Goal: Information Seeking & Learning: Learn about a topic

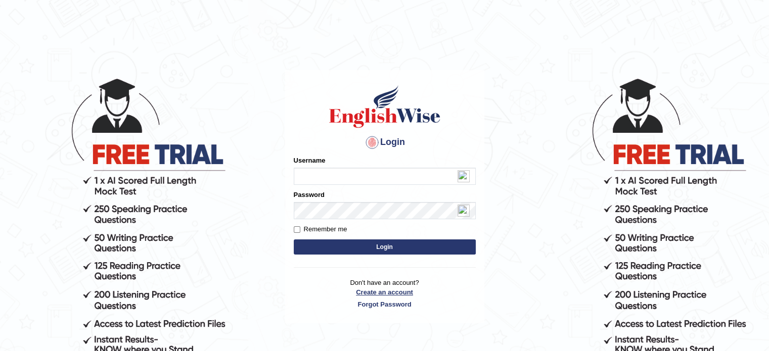
click at [385, 291] on link "Create an account" at bounding box center [385, 293] width 182 height 10
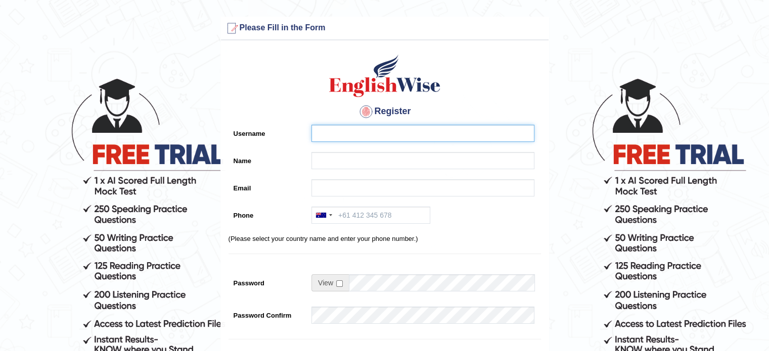
click at [335, 133] on input "Username" at bounding box center [422, 133] width 223 height 17
click at [366, 132] on input "Username" at bounding box center [422, 133] width 223 height 17
type input "sarune123"
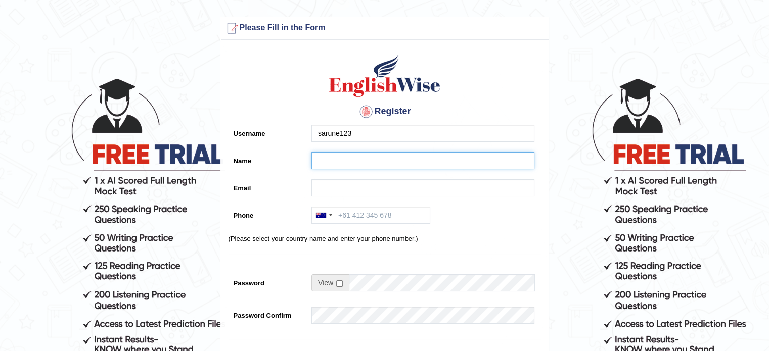
click at [333, 164] on input "Name" at bounding box center [422, 160] width 223 height 17
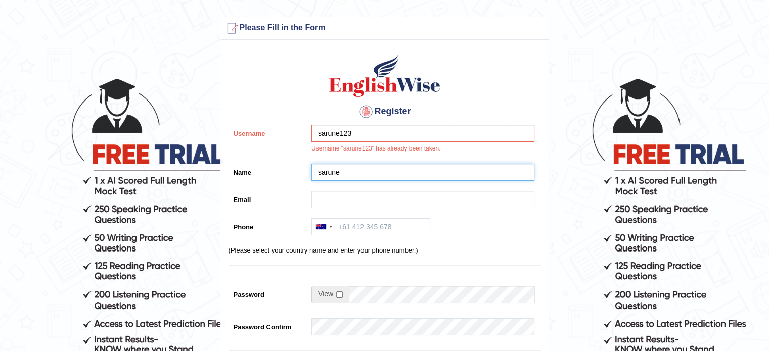
type input "sarune"
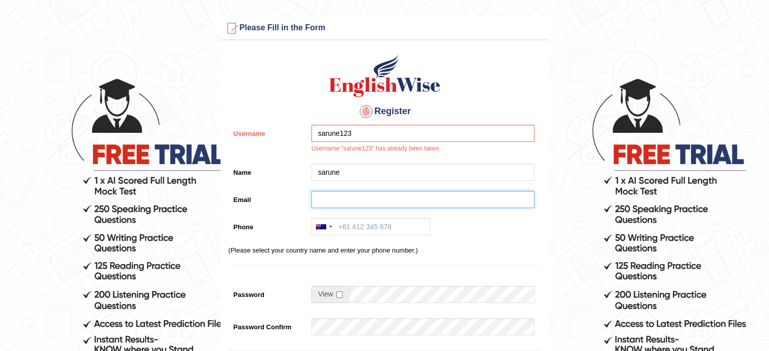
click at [328, 196] on input "Email" at bounding box center [422, 199] width 223 height 17
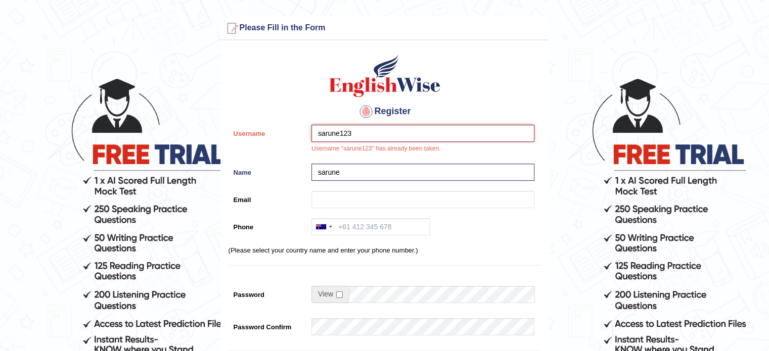
click at [367, 132] on input "sarune123" at bounding box center [422, 133] width 223 height 17
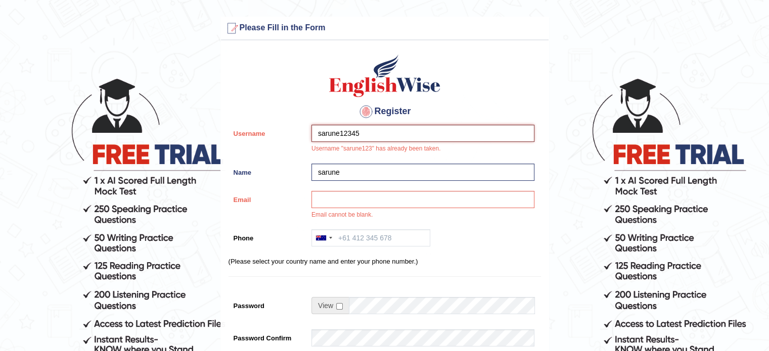
type input "sarune12345"
click at [331, 196] on input "Email" at bounding box center [422, 199] width 223 height 17
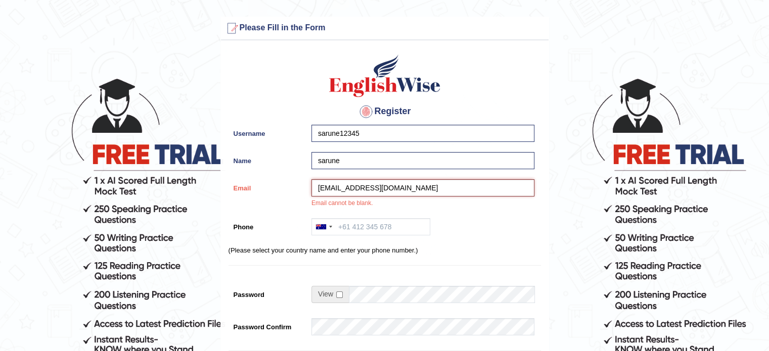
type input "kera9769@gmail.com"
click at [372, 229] on input "Phone" at bounding box center [370, 226] width 119 height 17
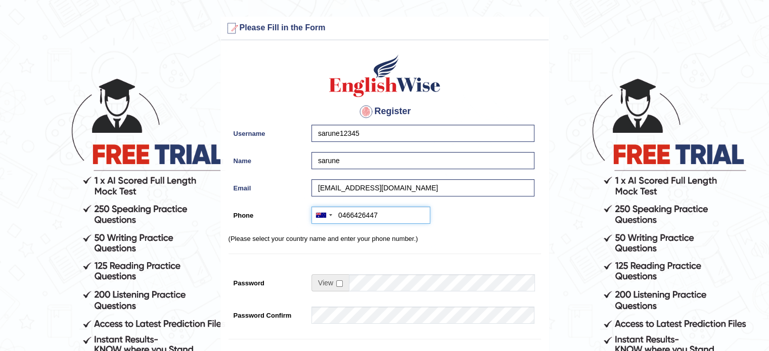
scroll to position [32, 0]
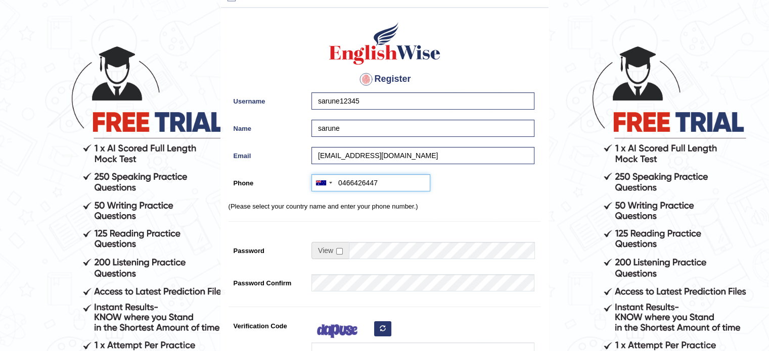
type input "0466426447"
click at [338, 251] on input "checkbox" at bounding box center [339, 251] width 7 height 7
checkbox input "true"
click at [360, 252] on input "Password" at bounding box center [441, 250] width 185 height 17
type input "Afm7832sec."
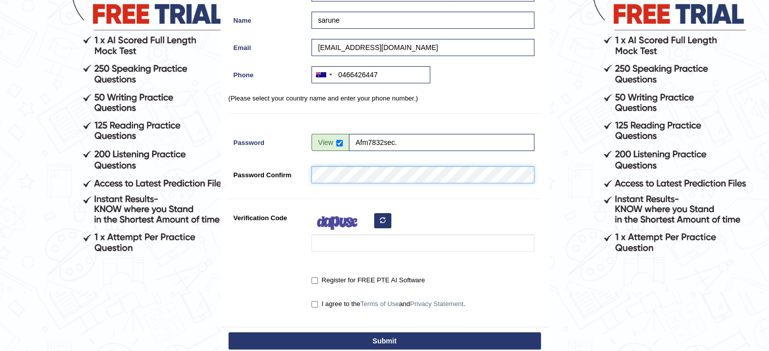
scroll to position [141, 0]
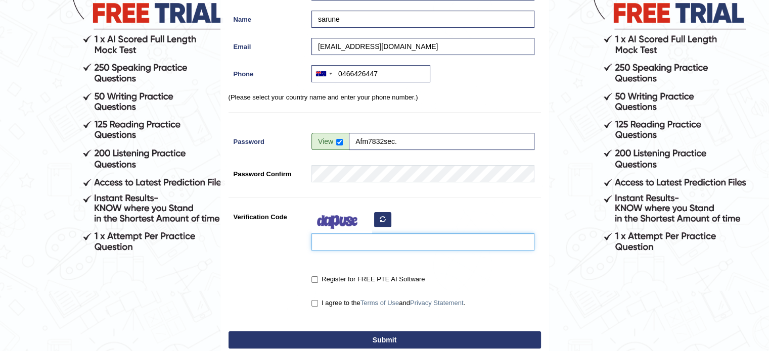
click at [326, 242] on input "Verification Code" at bounding box center [422, 241] width 223 height 17
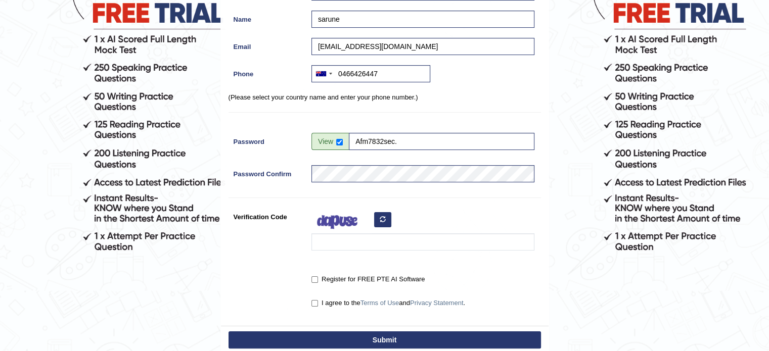
click at [384, 223] on button "button" at bounding box center [382, 219] width 17 height 15
click at [381, 218] on div at bounding box center [420, 231] width 228 height 47
click at [381, 222] on icon "button" at bounding box center [382, 219] width 6 height 6
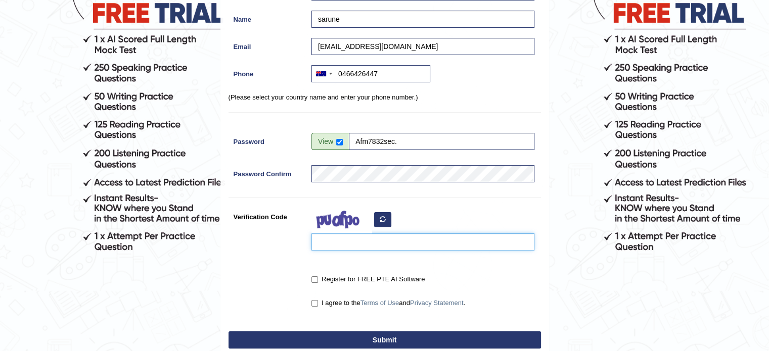
click at [328, 246] on input "Verification Code" at bounding box center [422, 241] width 223 height 17
type input "woluglg"
click at [316, 276] on input "Register for FREE PTE AI Software" at bounding box center [314, 279] width 7 height 7
checkbox input "true"
click at [314, 305] on input "I agree to the Terms of Use and Privacy Statement ." at bounding box center [314, 303] width 7 height 7
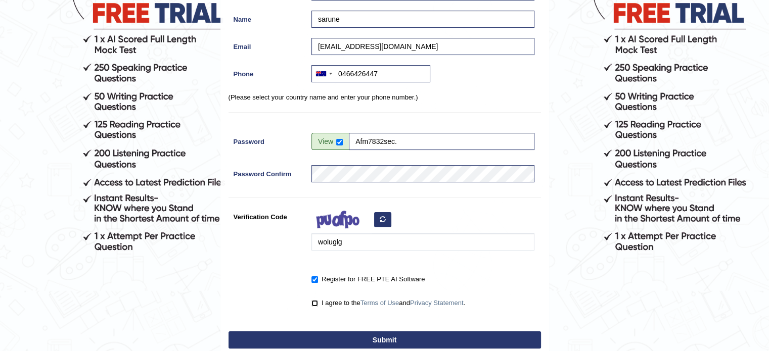
checkbox input "true"
click at [360, 337] on button "Submit" at bounding box center [384, 339] width 312 height 17
type input "+61466426447"
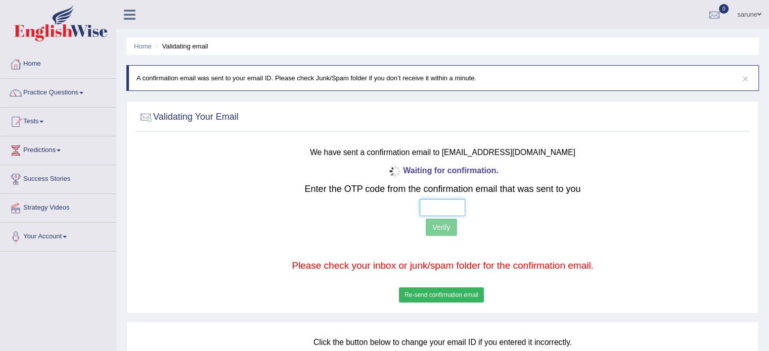
click at [435, 206] on input "text" at bounding box center [441, 207] width 45 height 17
type input "3 6 9 6"
click at [438, 227] on button "Verify" at bounding box center [440, 227] width 31 height 17
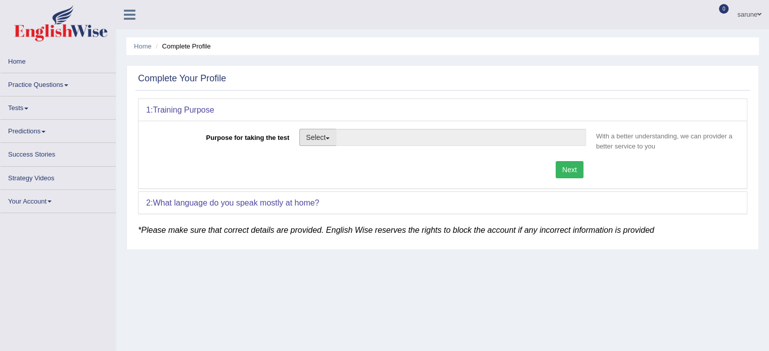
click at [326, 137] on button "Select" at bounding box center [317, 137] width 37 height 17
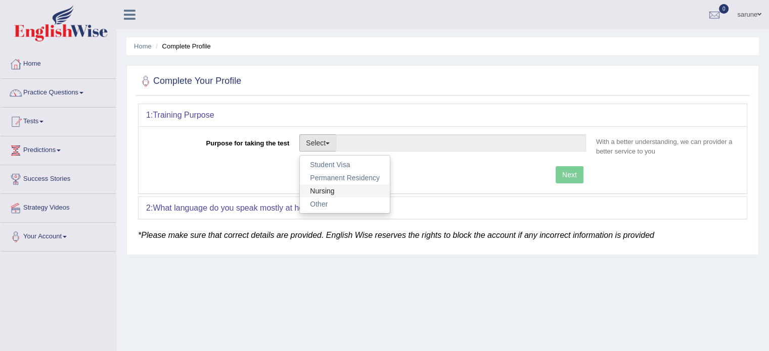
click at [340, 189] on link "Nursing" at bounding box center [345, 190] width 90 height 13
type input "Nursing"
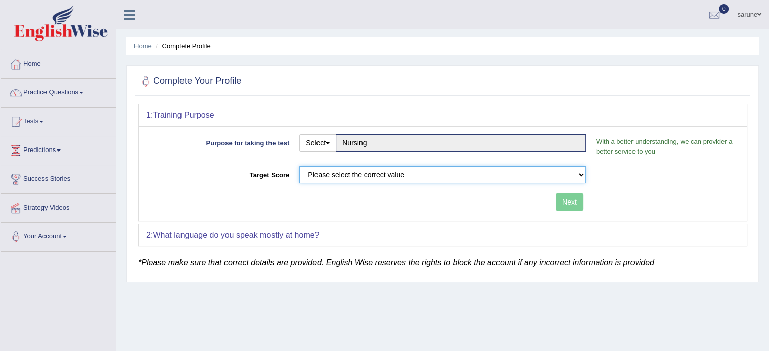
click at [348, 177] on select "Please select the correct value 50 (6 bands) 58 (6.5 bands) 65 (7 bands) 79 (8 …" at bounding box center [442, 174] width 286 height 17
select select "65"
click at [299, 166] on select "Please select the correct value 50 (6 bands) 58 (6.5 bands) 65 (7 bands) 79 (8 …" at bounding box center [442, 174] width 286 height 17
click at [571, 201] on button "Next" at bounding box center [569, 202] width 28 height 17
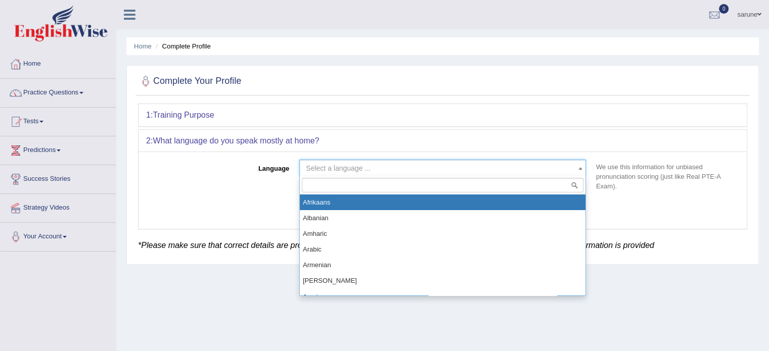
click at [335, 169] on span "Select a language ..." at bounding box center [338, 168] width 65 height 8
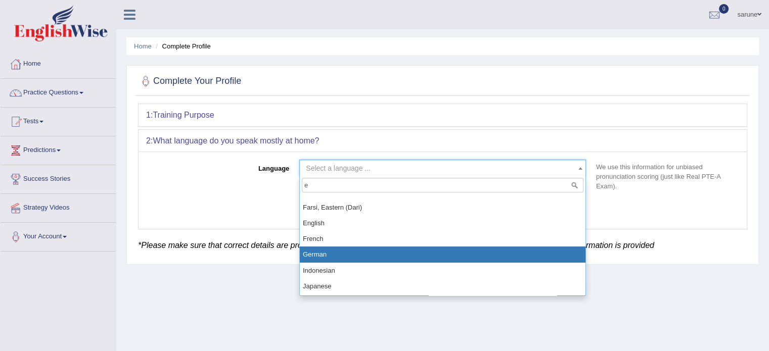
scroll to position [165, 0]
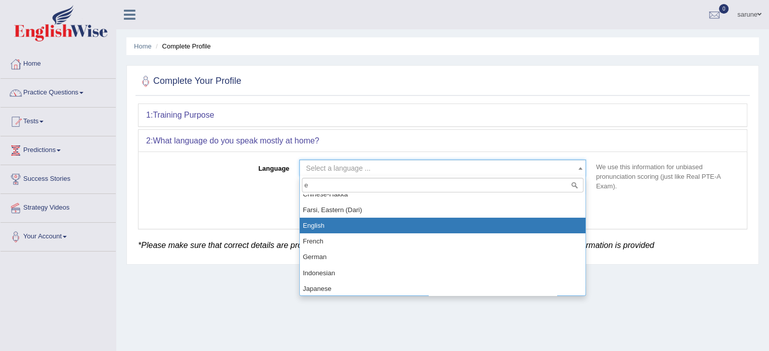
type input "e"
select select "English"
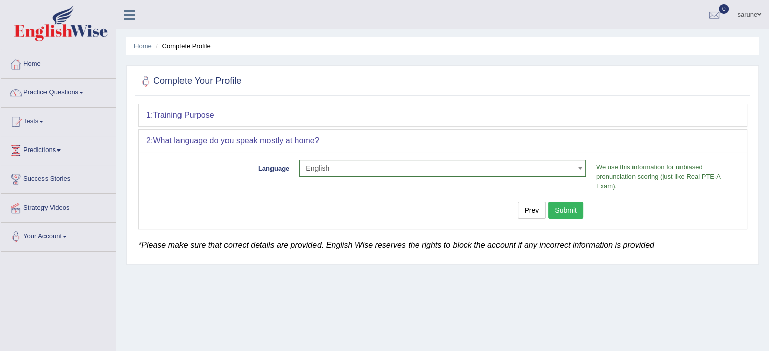
click at [563, 212] on button "Submit" at bounding box center [565, 210] width 35 height 17
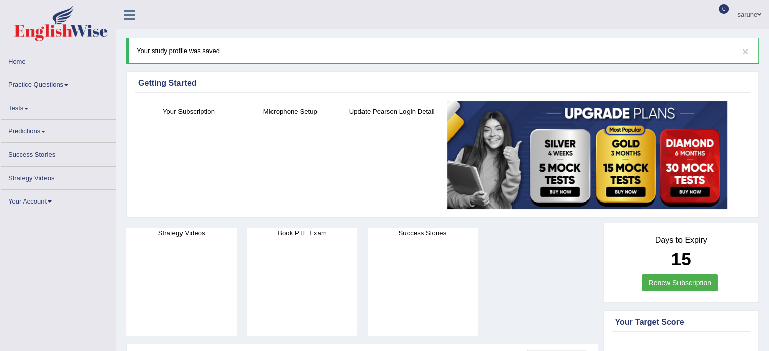
click at [28, 111] on link "Tests" at bounding box center [58, 107] width 115 height 20
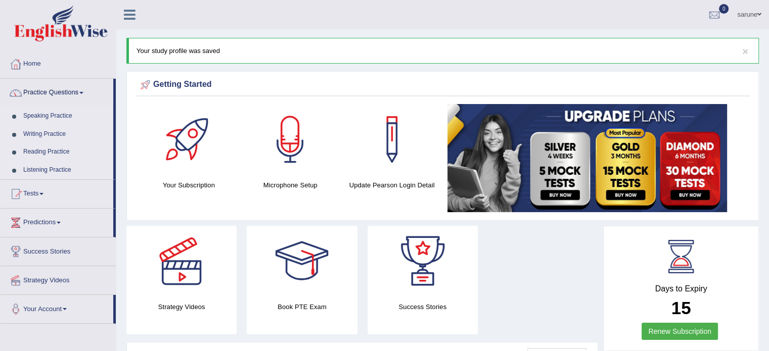
click at [59, 166] on link "Listening Practice" at bounding box center [66, 170] width 94 height 18
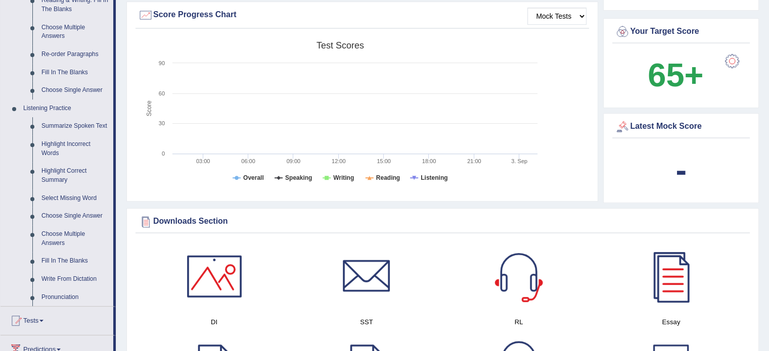
scroll to position [345, 0]
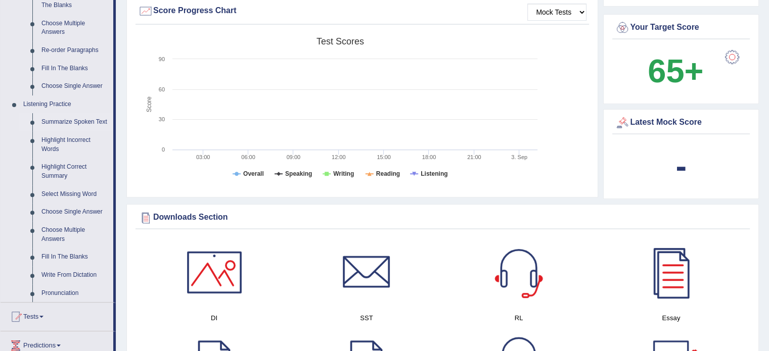
click at [68, 121] on link "Summarize Spoken Text" at bounding box center [75, 122] width 76 height 18
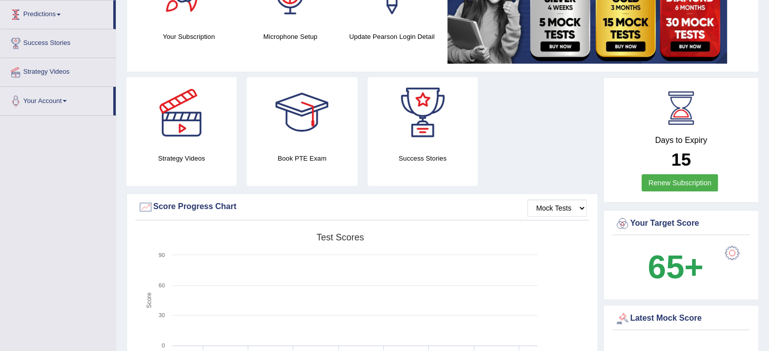
scroll to position [136, 0]
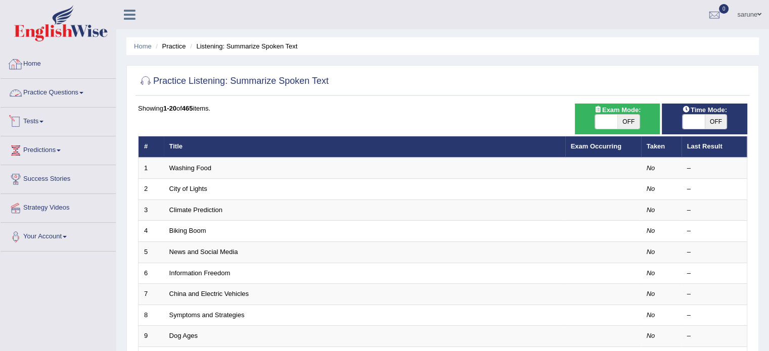
click at [36, 69] on link "Home" at bounding box center [58, 62] width 115 height 25
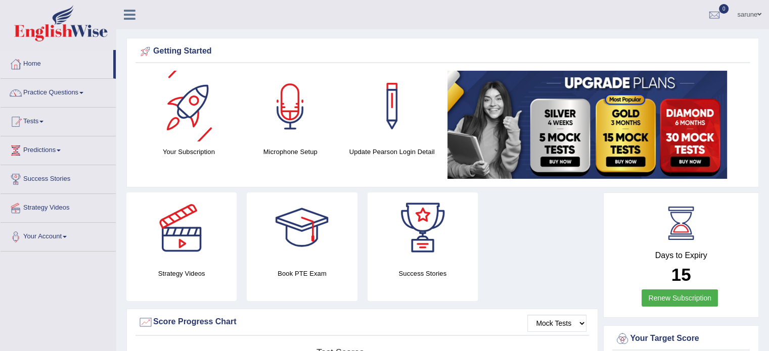
click at [270, 118] on div at bounding box center [290, 106] width 71 height 71
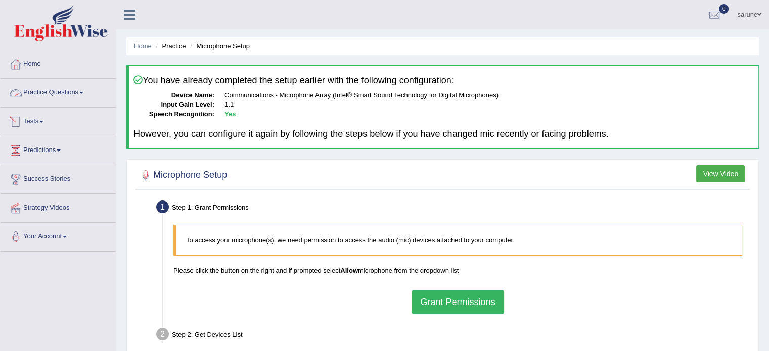
click at [46, 97] on link "Practice Questions" at bounding box center [58, 91] width 115 height 25
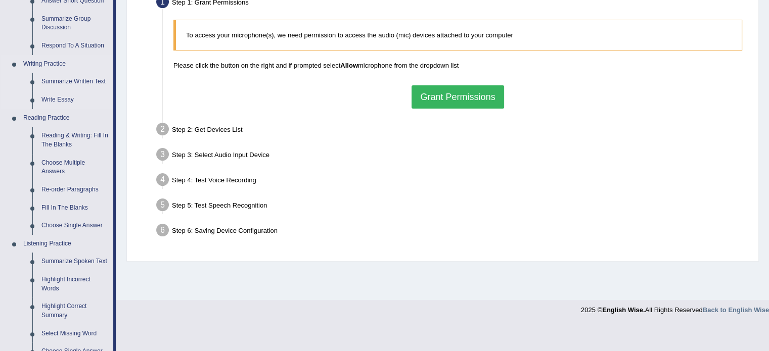
scroll to position [206, 0]
click at [65, 263] on link "Summarize Spoken Text" at bounding box center [75, 261] width 76 height 18
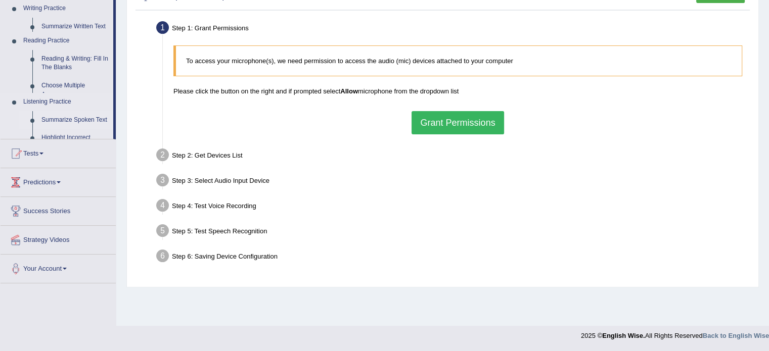
scroll to position [179, 0]
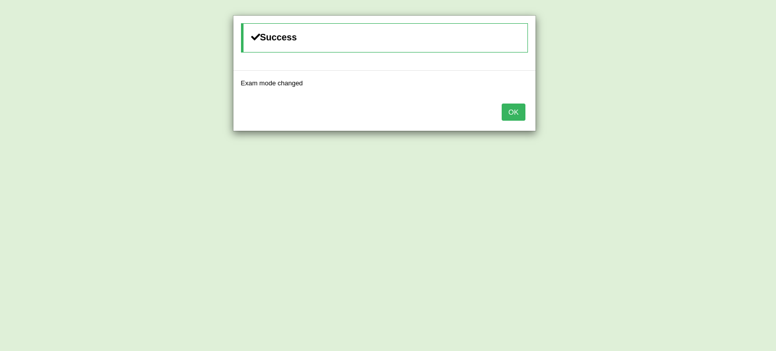
click at [501, 112] on div "OK" at bounding box center [384, 112] width 302 height 35
click at [507, 112] on button "OK" at bounding box center [513, 112] width 23 height 17
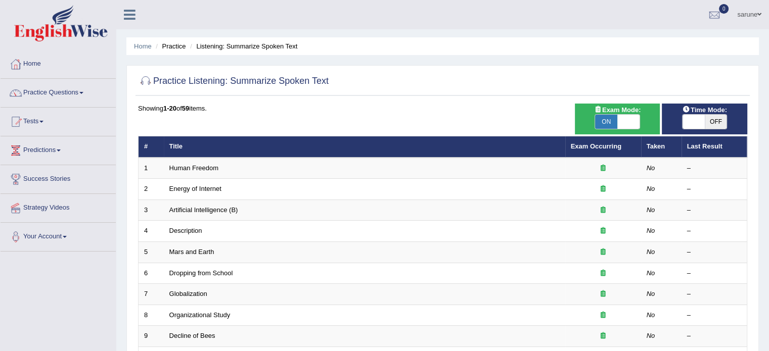
click at [706, 123] on span "OFF" at bounding box center [715, 122] width 22 height 14
checkbox input "true"
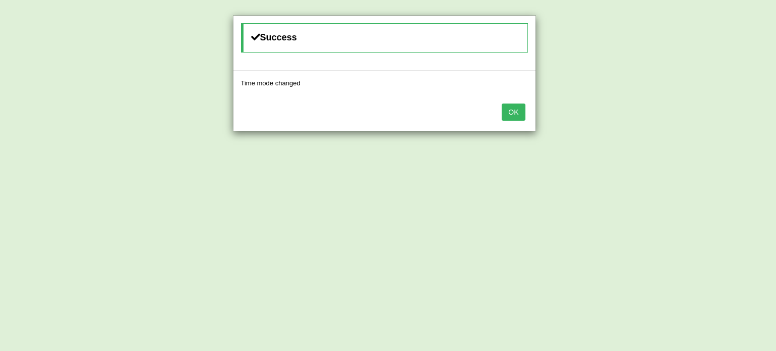
click at [510, 108] on button "OK" at bounding box center [513, 112] width 23 height 17
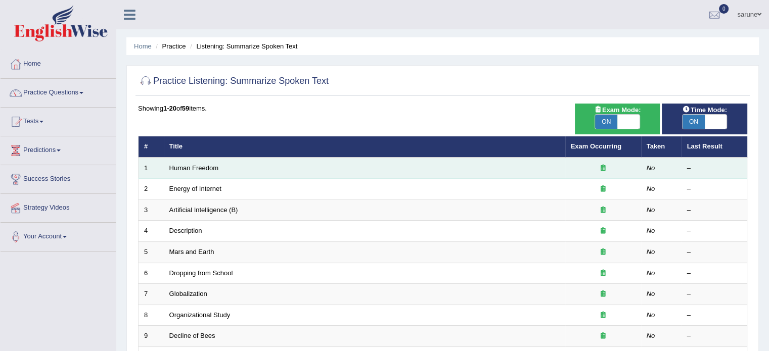
click at [396, 168] on td "Human Freedom" at bounding box center [364, 168] width 401 height 21
click at [202, 167] on link "Human Freedom" at bounding box center [194, 168] width 50 height 8
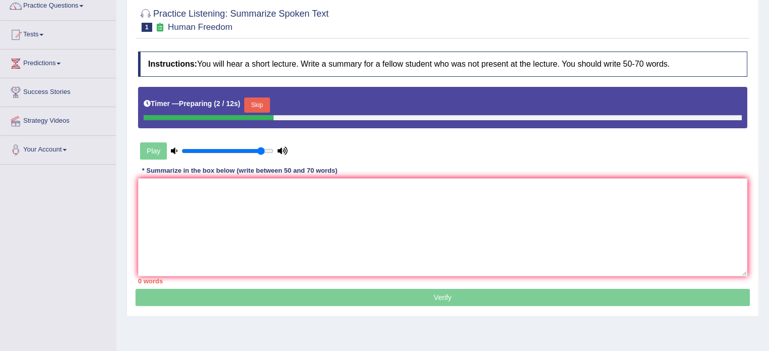
scroll to position [87, 0]
click at [259, 105] on button "Skip" at bounding box center [256, 105] width 25 height 15
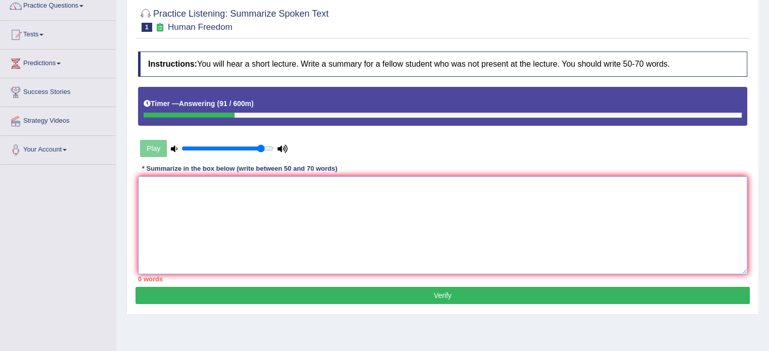
click at [198, 202] on textarea at bounding box center [442, 225] width 609 height 98
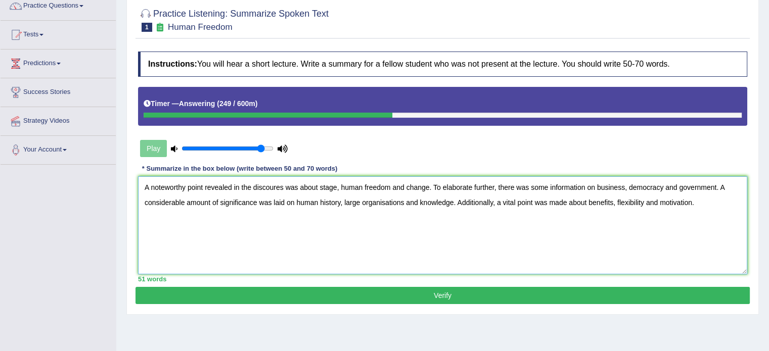
click at [631, 205] on textarea "A noteworthy point revealed in the discoures was about stage, human freedom and…" at bounding box center [442, 225] width 609 height 98
click at [628, 202] on textarea "A noteworthy point revealed in the discoures was about stage, human freedom and…" at bounding box center [442, 225] width 609 height 98
click at [631, 204] on textarea "A noteworthy point revealed in the discoures was about stage, human freedom and…" at bounding box center [442, 225] width 609 height 98
click at [707, 205] on textarea "A noteworthy point revealed in the discoures was about stage, human freedom and…" at bounding box center [442, 225] width 609 height 98
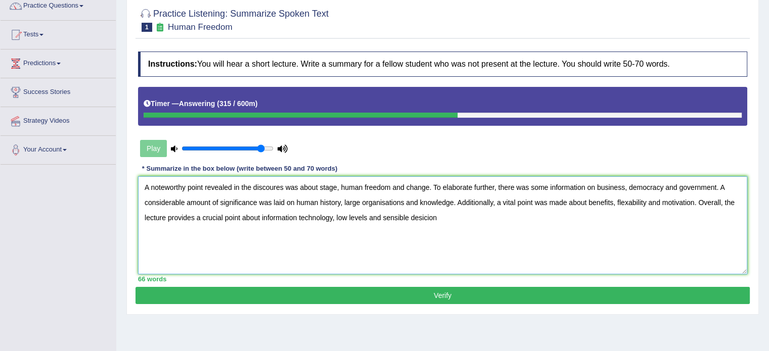
click at [444, 222] on textarea "A noteworthy point revealed in the discoures was about stage, human freedom and…" at bounding box center [442, 225] width 609 height 98
type textarea "A noteworthy point revealed in the discoures was about stage, human freedom and…"
click at [421, 299] on button "Verify" at bounding box center [442, 295] width 614 height 17
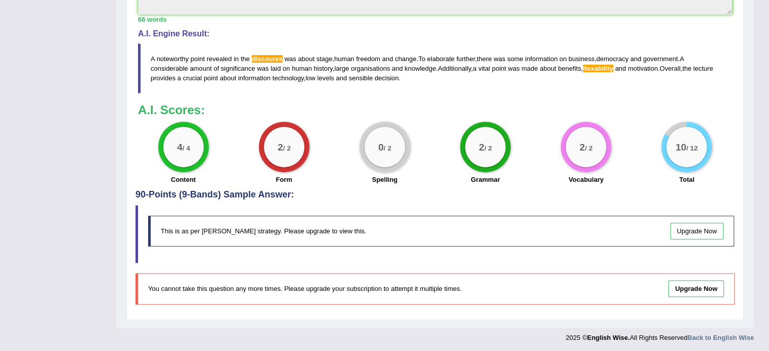
scroll to position [0, 0]
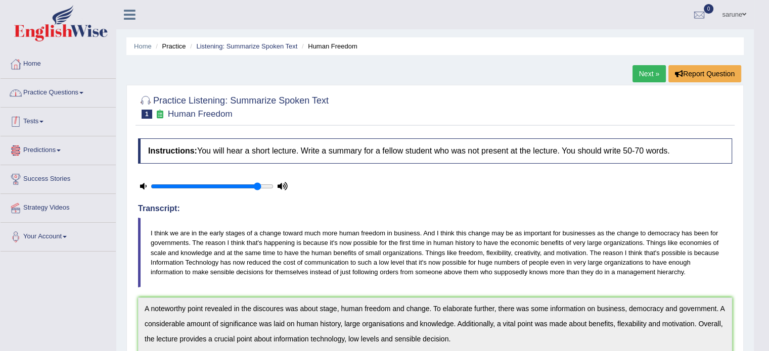
click at [78, 94] on link "Practice Questions" at bounding box center [58, 91] width 115 height 25
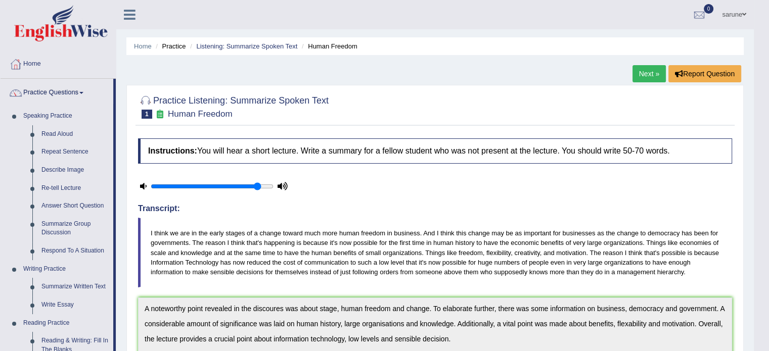
click at [647, 75] on link "Next »" at bounding box center [648, 73] width 33 height 17
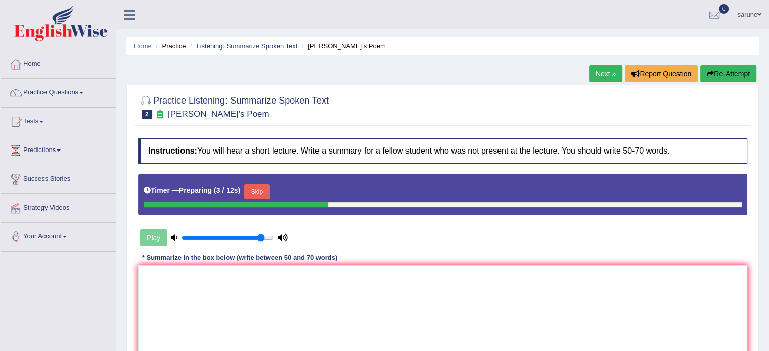
click at [263, 194] on button "Skip" at bounding box center [256, 191] width 25 height 15
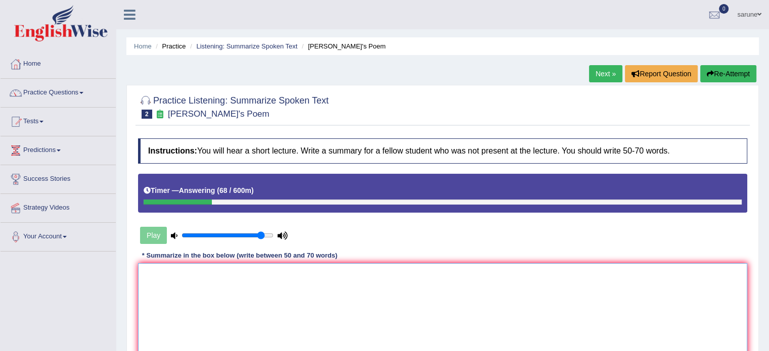
click at [233, 282] on textarea at bounding box center [442, 312] width 609 height 98
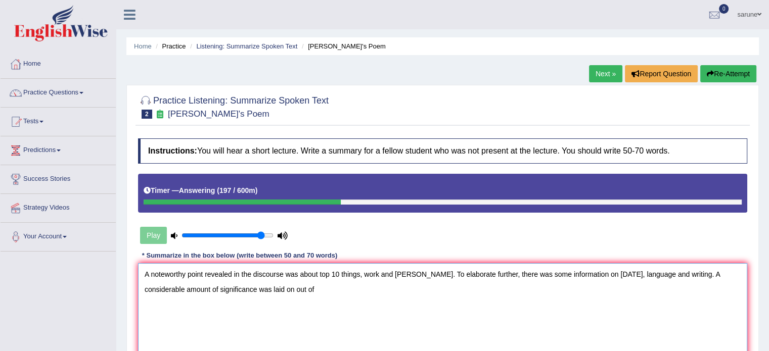
scroll to position [70, 0]
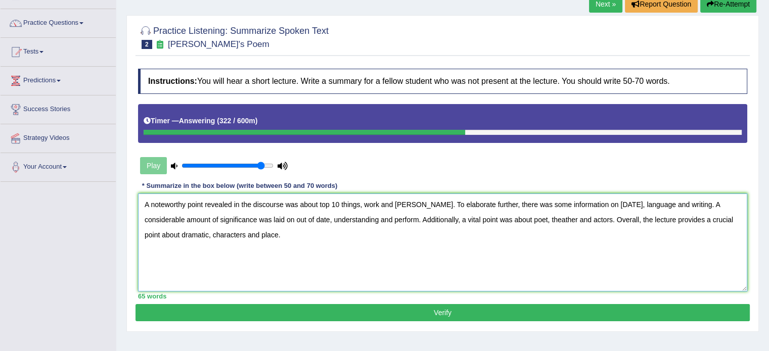
type textarea "A noteworthy point revealed in the discourse was about top 10 things, work and …"
click at [254, 311] on button "Verify" at bounding box center [442, 312] width 614 height 17
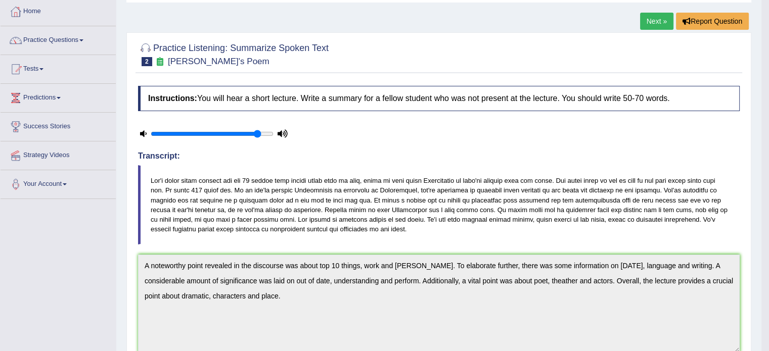
scroll to position [0, 0]
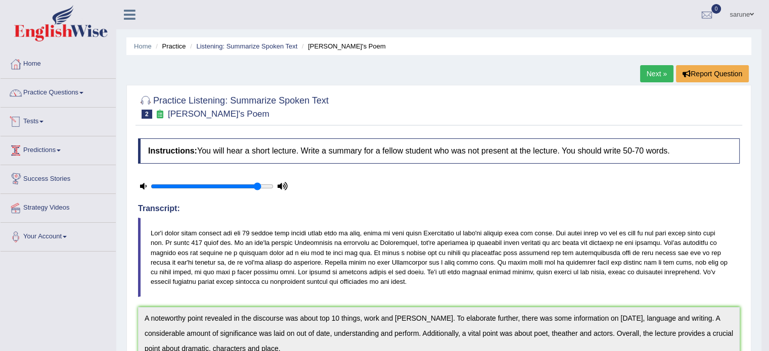
click at [37, 127] on link "Tests" at bounding box center [58, 120] width 115 height 25
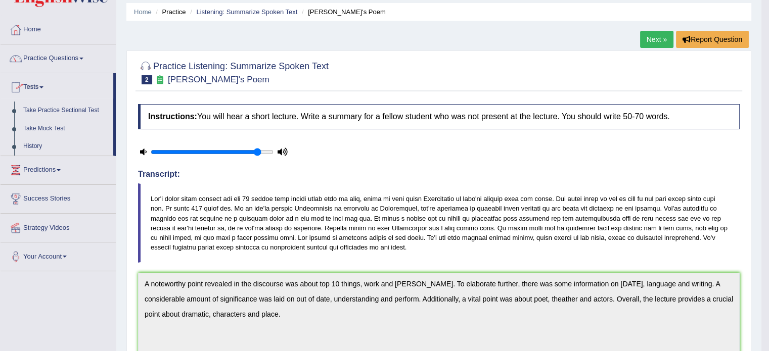
scroll to position [35, 0]
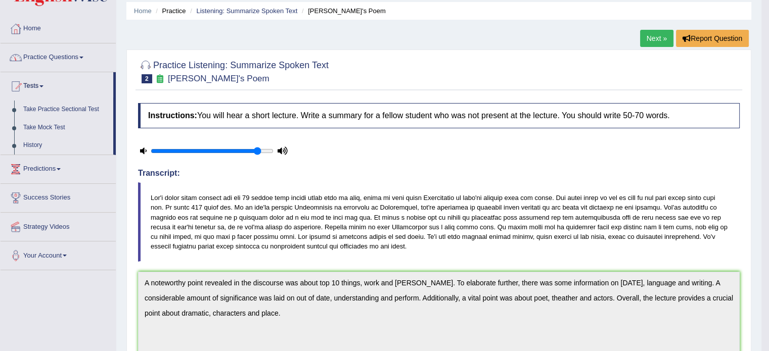
click at [48, 60] on link "Practice Questions" at bounding box center [58, 55] width 115 height 25
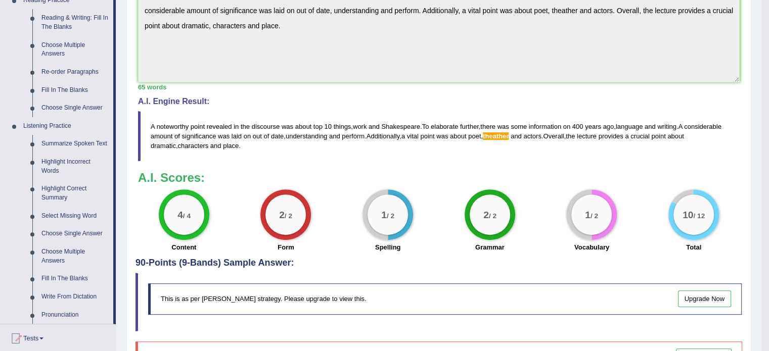
scroll to position [323, 0]
click at [51, 214] on link "Select Missing Word" at bounding box center [75, 216] width 76 height 18
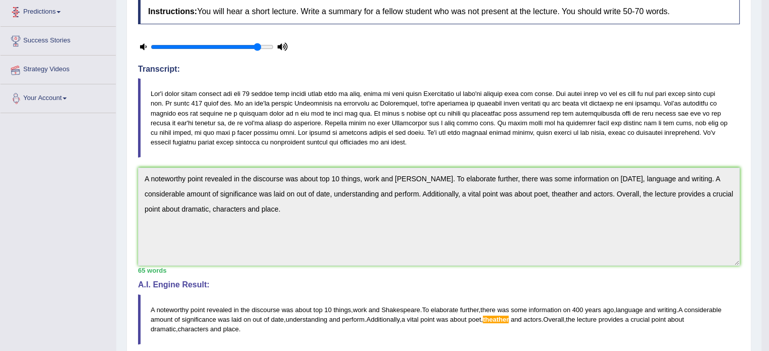
scroll to position [158, 0]
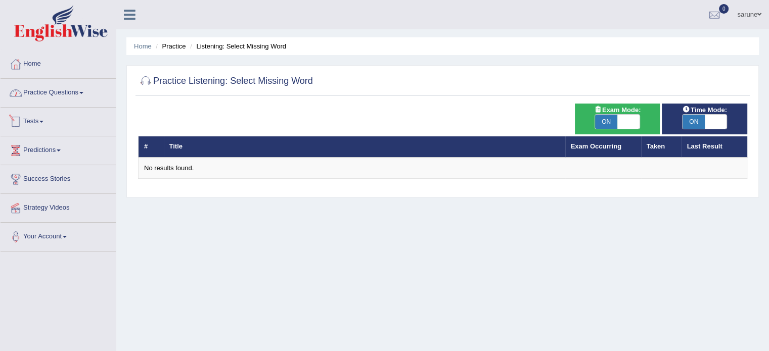
click at [65, 97] on link "Practice Questions" at bounding box center [58, 91] width 115 height 25
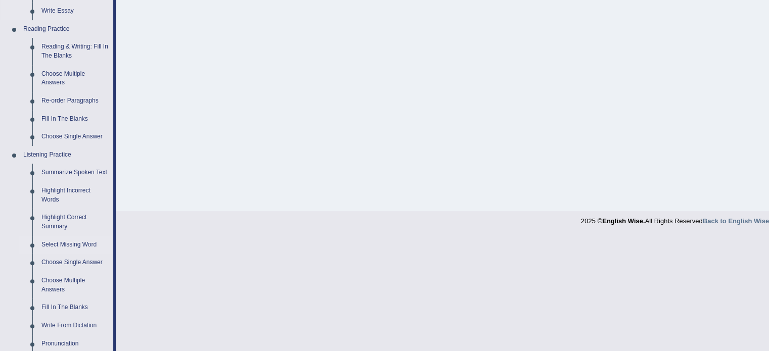
scroll to position [422, 0]
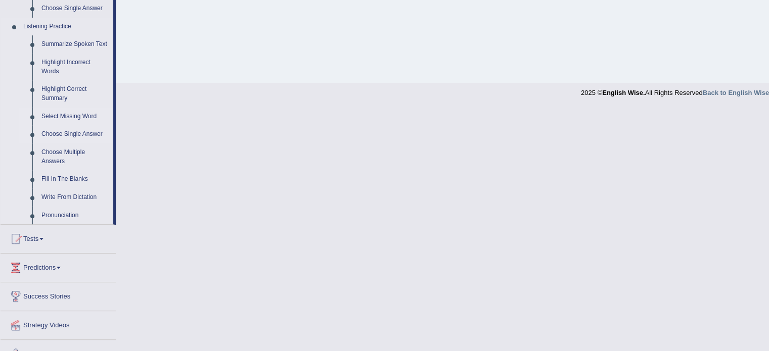
click at [73, 137] on link "Choose Single Answer" at bounding box center [75, 134] width 76 height 18
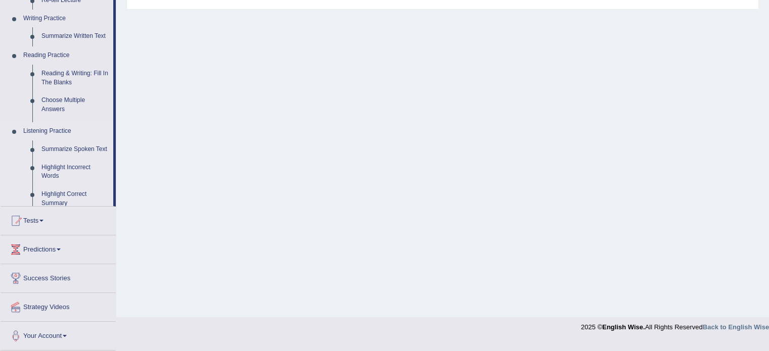
scroll to position [179, 0]
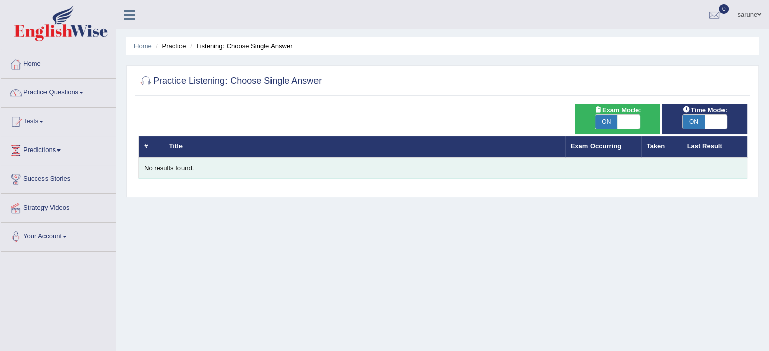
click at [175, 167] on div "No results found." at bounding box center [442, 169] width 597 height 10
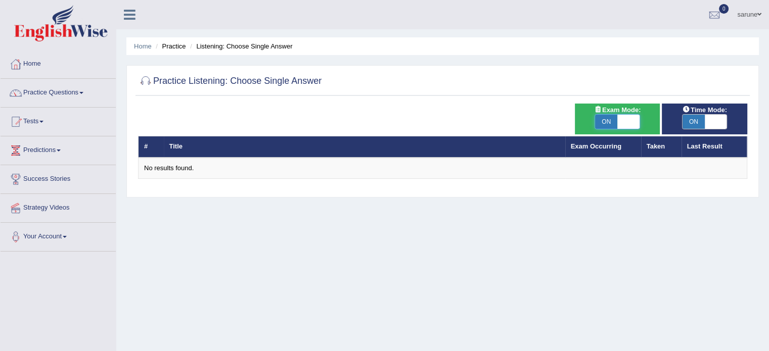
click at [630, 125] on span at bounding box center [628, 122] width 22 height 14
checkbox input "false"
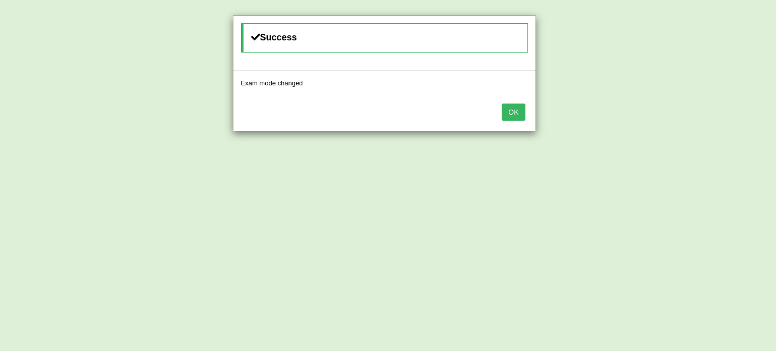
click at [522, 113] on button "OK" at bounding box center [513, 112] width 23 height 17
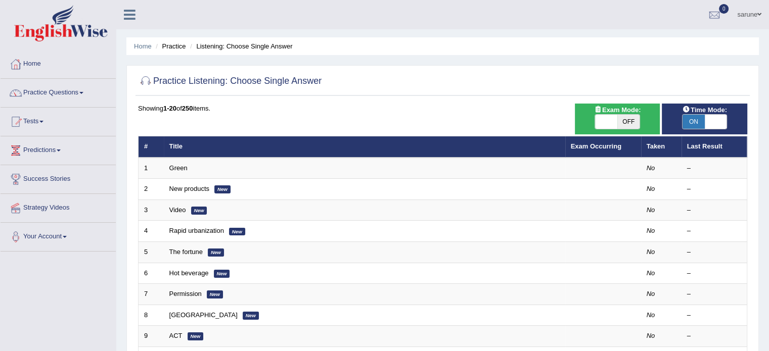
click at [702, 125] on span "ON" at bounding box center [693, 122] width 22 height 14
checkbox input "false"
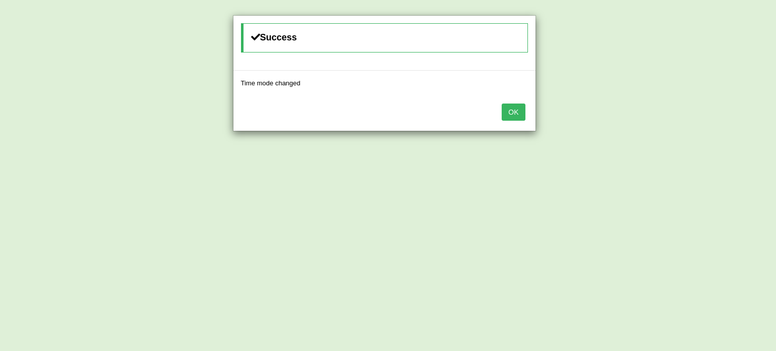
click at [525, 113] on div "OK" at bounding box center [384, 112] width 302 height 35
click at [523, 113] on button "OK" at bounding box center [513, 112] width 23 height 17
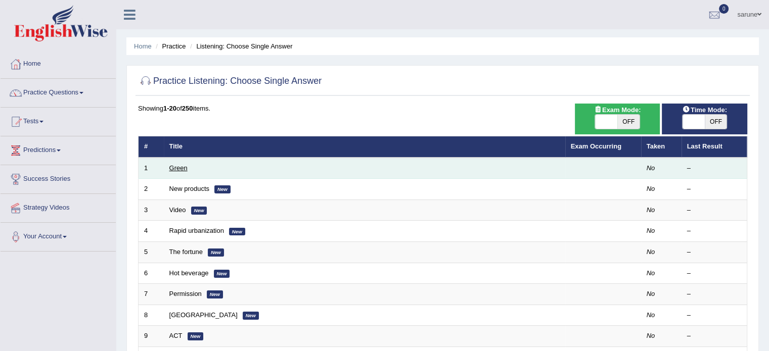
click at [180, 167] on link "Green" at bounding box center [178, 168] width 18 height 8
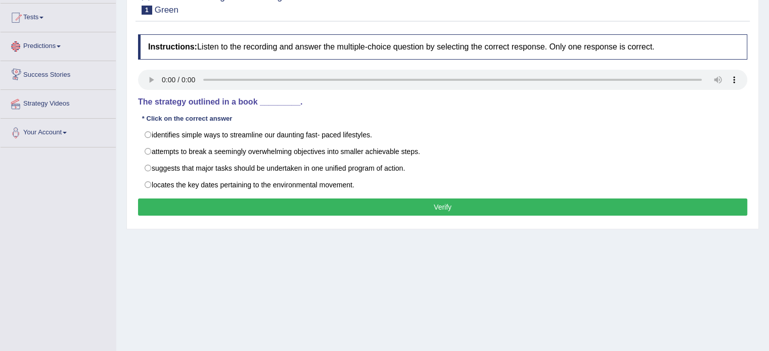
click at [39, 30] on li "Tests Take Practice Sectional Test Take Mock Test History" at bounding box center [58, 18] width 115 height 29
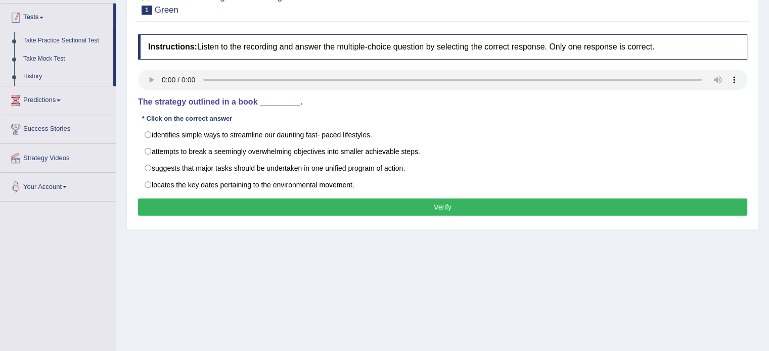
click at [39, 7] on link "Tests" at bounding box center [57, 16] width 113 height 25
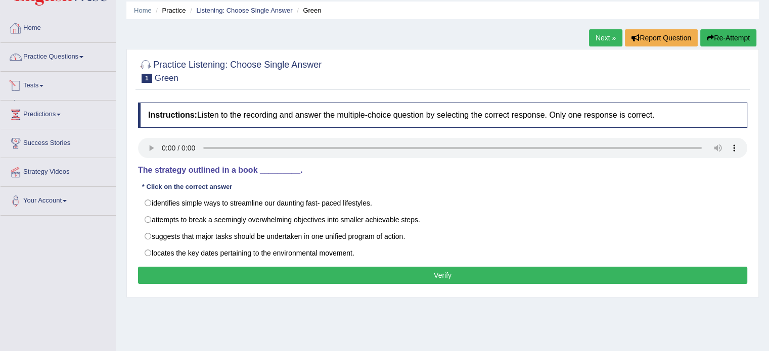
scroll to position [32, 0]
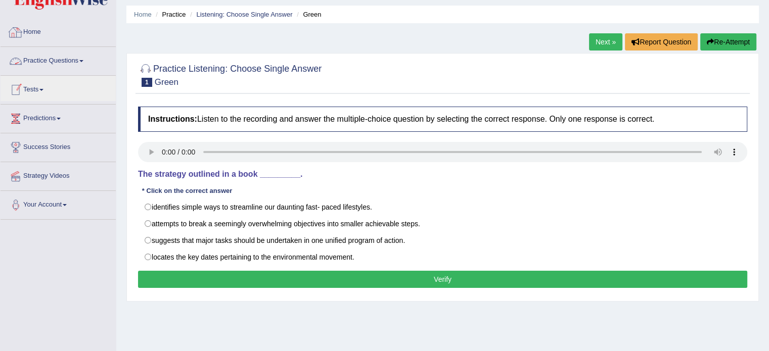
click at [53, 68] on link "Practice Questions" at bounding box center [58, 59] width 115 height 25
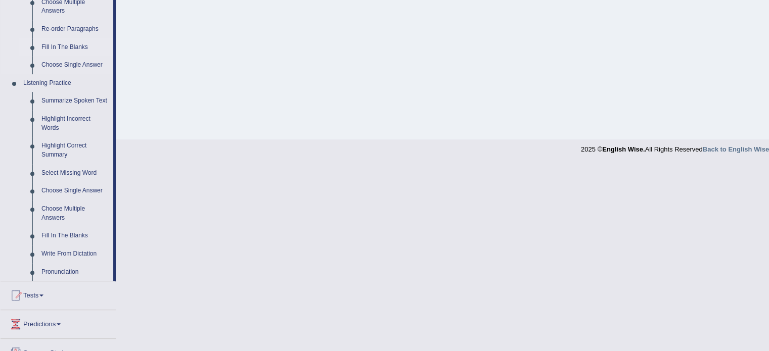
scroll to position [367, 0]
click at [75, 254] on link "Write From Dictation" at bounding box center [75, 253] width 76 height 18
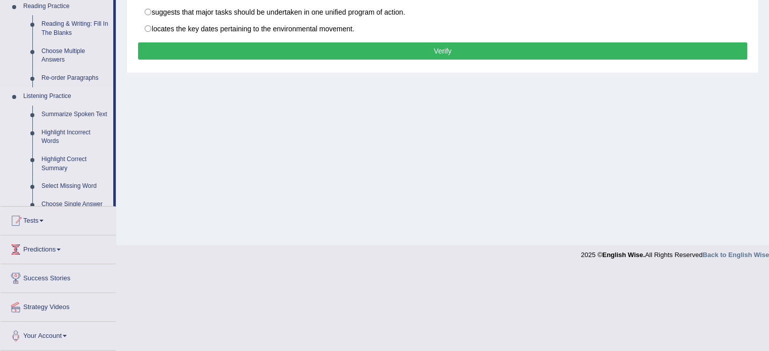
scroll to position [179, 0]
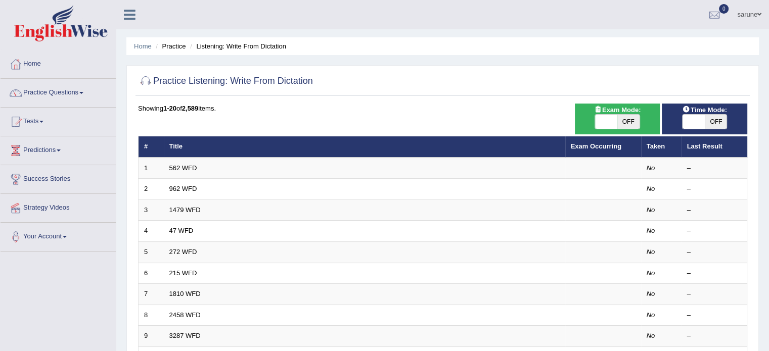
click at [617, 121] on span "OFF" at bounding box center [628, 122] width 22 height 14
checkbox input "true"
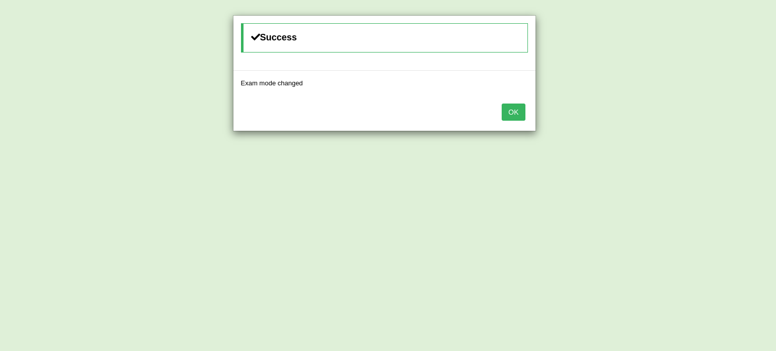
click at [511, 111] on button "OK" at bounding box center [513, 112] width 23 height 17
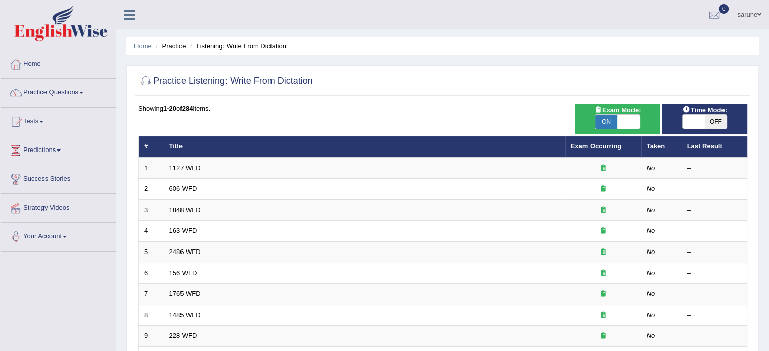
click at [698, 120] on span at bounding box center [693, 122] width 22 height 14
checkbox input "true"
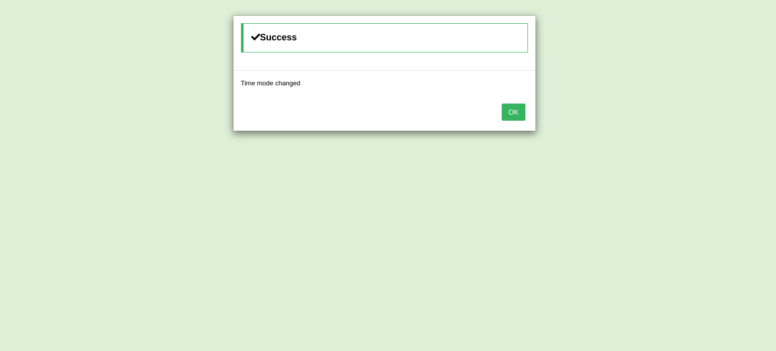
click at [520, 111] on button "OK" at bounding box center [513, 112] width 23 height 17
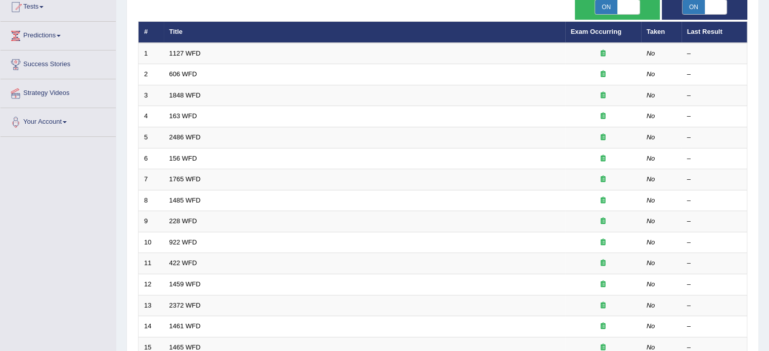
scroll to position [119, 0]
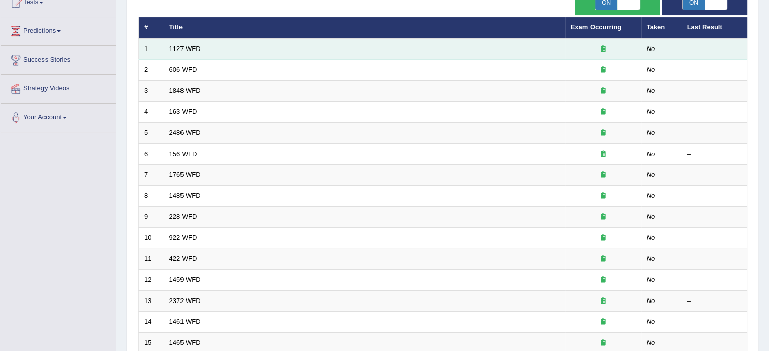
click at [171, 52] on td "1127 WFD" at bounding box center [364, 48] width 401 height 21
click at [175, 51] on link "1127 WFD" at bounding box center [184, 49] width 31 height 8
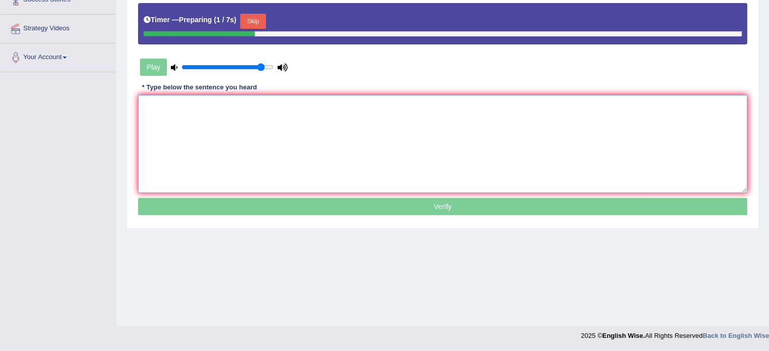
click at [229, 104] on textarea at bounding box center [442, 144] width 609 height 98
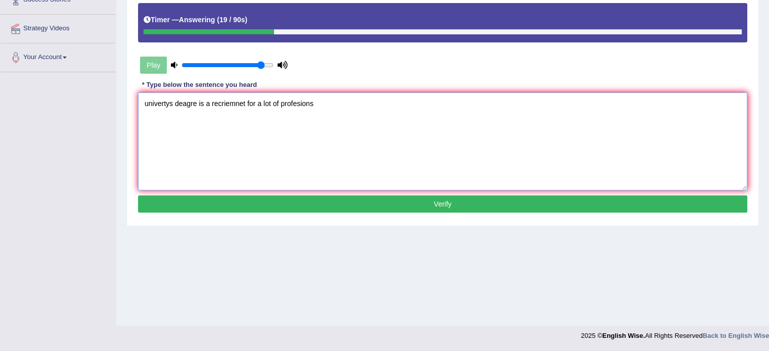
drag, startPoint x: 172, startPoint y: 104, endPoint x: 98, endPoint y: 103, distance: 74.3
click at [98, 103] on div "Toggle navigation Home Practice Questions Speaking Practice Read Aloud Repeat S…" at bounding box center [384, 83] width 769 height 525
click at [199, 105] on textarea "University deagre is a recriemnet for a lot of profesions" at bounding box center [442, 141] width 609 height 98
click at [247, 106] on textarea "University degree is a recriemnet for a lot of profesions" at bounding box center [442, 141] width 609 height 98
click at [323, 108] on textarea "University degree is a requirement for a lot of profesion" at bounding box center [442, 141] width 609 height 98
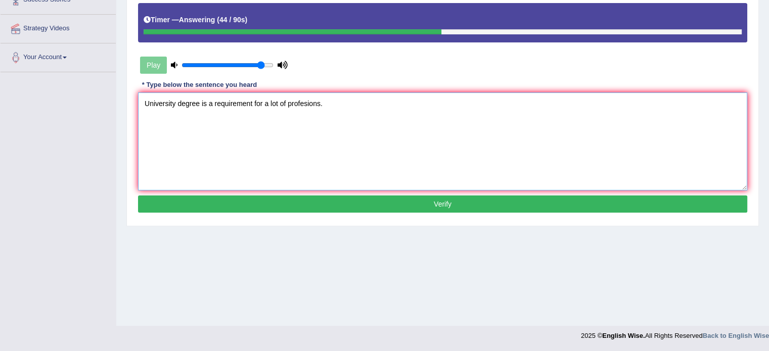
type textarea "University degree is a requirement for a lot of profesions."
click at [305, 204] on button "Verify" at bounding box center [442, 204] width 609 height 17
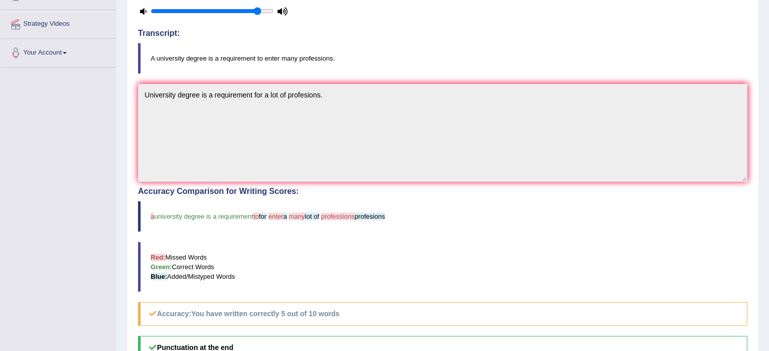
scroll to position [49, 0]
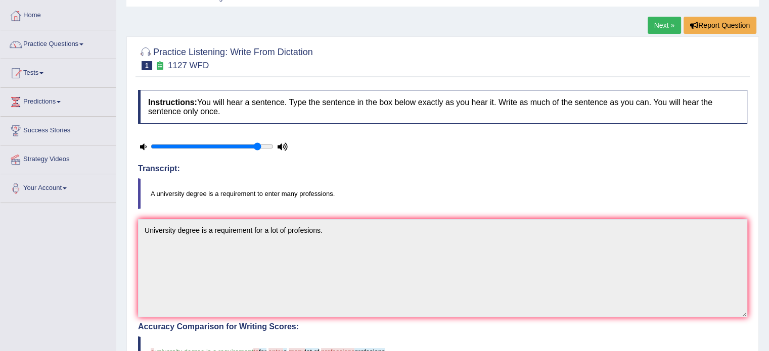
click at [667, 23] on link "Next »" at bounding box center [663, 25] width 33 height 17
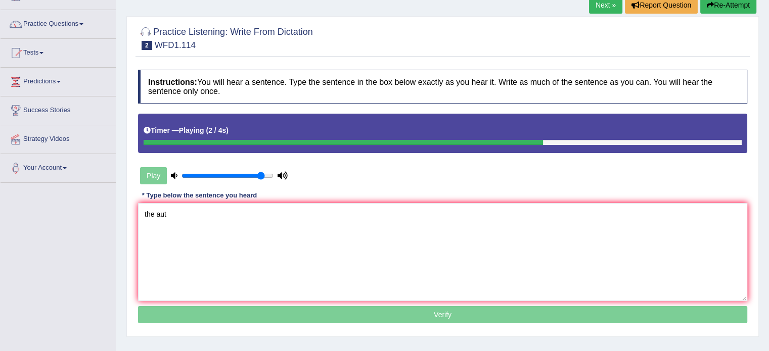
type textarea "the aut"
click at [611, 6] on link "Next »" at bounding box center [605, 4] width 33 height 17
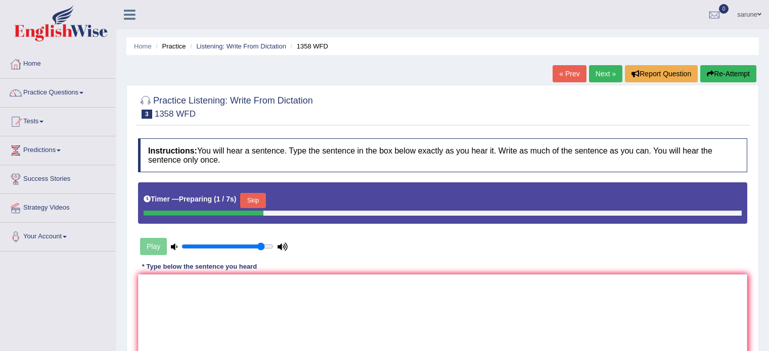
click at [255, 274] on textarea at bounding box center [442, 323] width 609 height 98
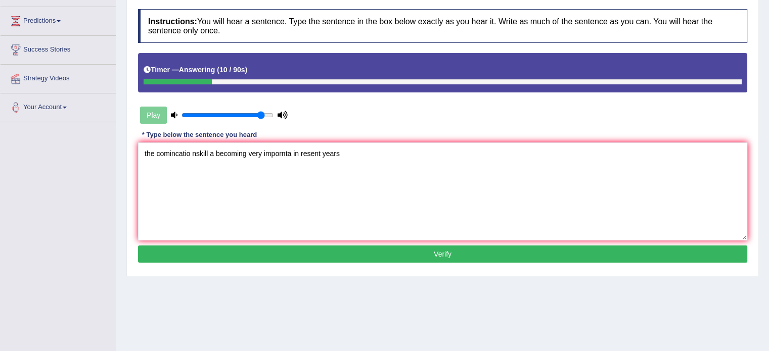
drag, startPoint x: 191, startPoint y: 155, endPoint x: 106, endPoint y: 162, distance: 85.2
click at [106, 162] on div "Toggle navigation Home Practice Questions Speaking Practice Read Aloud Repeat S…" at bounding box center [384, 133] width 769 height 525
click at [220, 159] on textarea "The comunication nskill a becoming very impornta in resent years" at bounding box center [442, 191] width 609 height 98
click at [300, 155] on textarea "The comunication skills a becoming very impornta in resent years" at bounding box center [442, 191] width 609 height 98
click at [356, 153] on textarea "The comunication skills a becoming very important in resent years" at bounding box center [442, 191] width 609 height 98
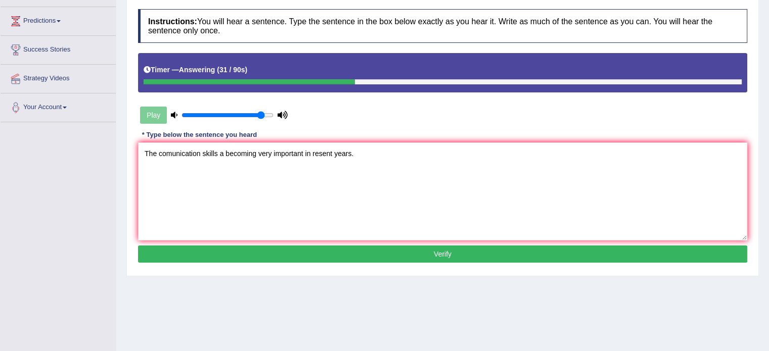
type textarea "The comunication skills a becoming very important in resent years."
click at [346, 254] on button "Verify" at bounding box center [442, 254] width 609 height 17
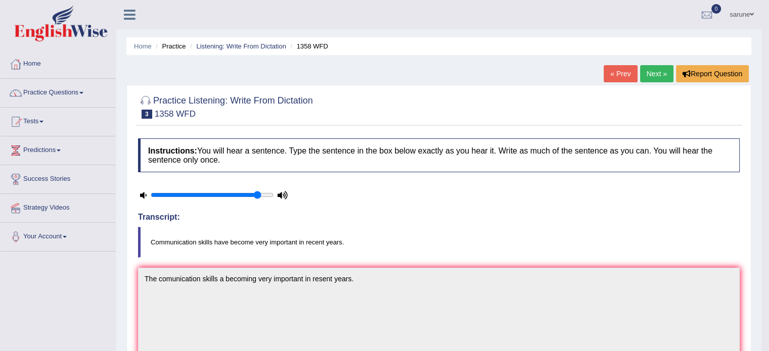
click at [658, 69] on link "Next »" at bounding box center [656, 73] width 33 height 17
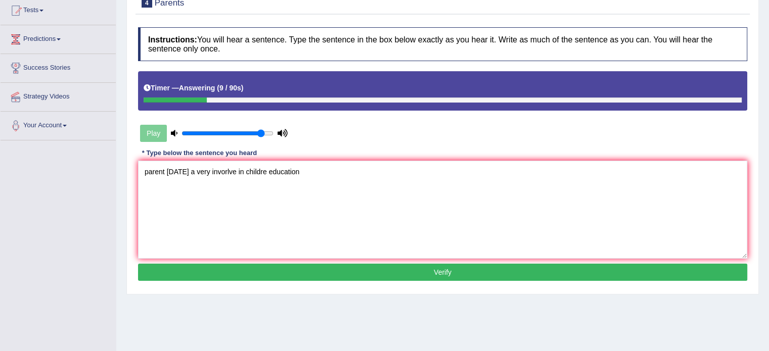
drag, startPoint x: 183, startPoint y: 174, endPoint x: 89, endPoint y: 157, distance: 96.0
click at [89, 157] on div "Toggle navigation Home Practice Questions Speaking Practice Read Aloud Repeat S…" at bounding box center [384, 151] width 769 height 525
click at [234, 169] on textarea "Parents today a very invorlv in childre education" at bounding box center [442, 210] width 609 height 98
click at [245, 173] on textarea "Parents today a very involved in childre education" at bounding box center [442, 210] width 609 height 98
click at [285, 174] on textarea "Parents today a very involved in their childre education" at bounding box center [442, 210] width 609 height 98
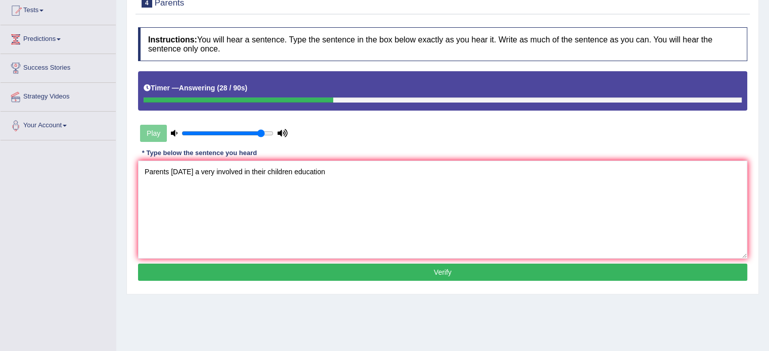
click at [324, 174] on textarea "Parents today a very involved in their children education" at bounding box center [442, 210] width 609 height 98
type textarea "Parents today a very involved in their children education."
click at [245, 265] on button "Verify" at bounding box center [442, 272] width 609 height 17
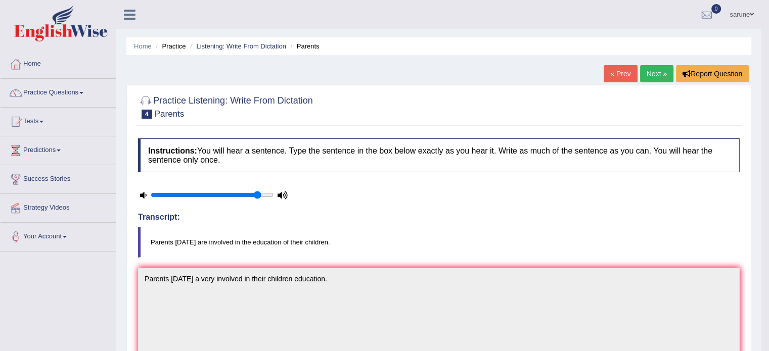
click at [660, 75] on link "Next »" at bounding box center [656, 73] width 33 height 17
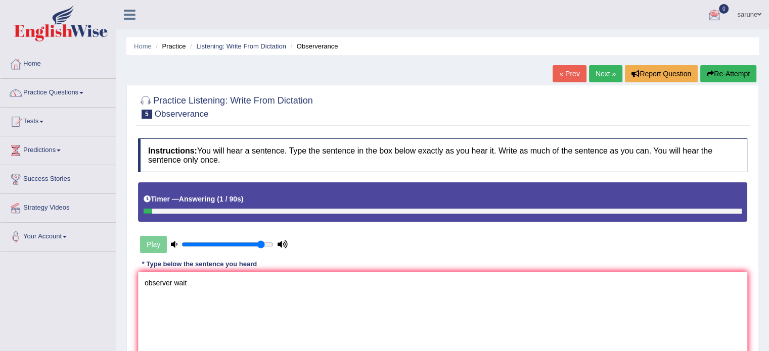
type textarea "observer wait"
click at [597, 70] on link "Next »" at bounding box center [605, 73] width 33 height 17
